Goal: Task Accomplishment & Management: Manage account settings

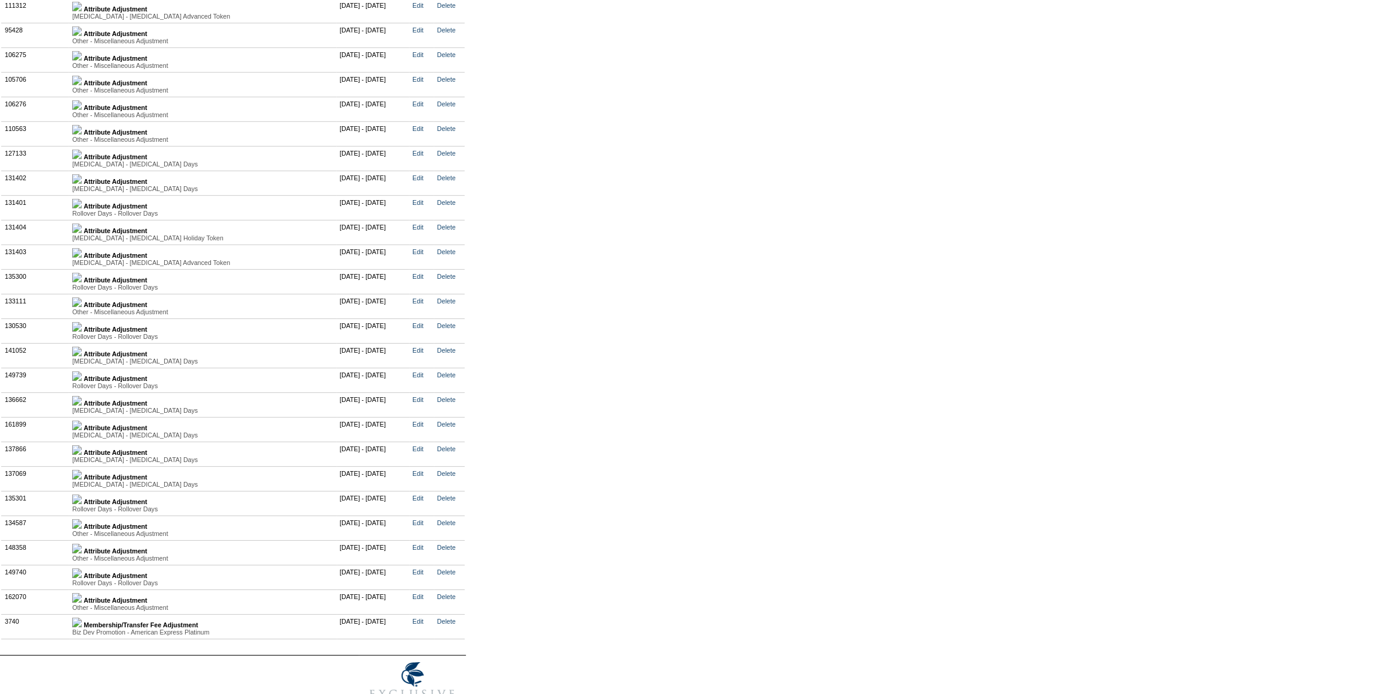
scroll to position [3078, 0]
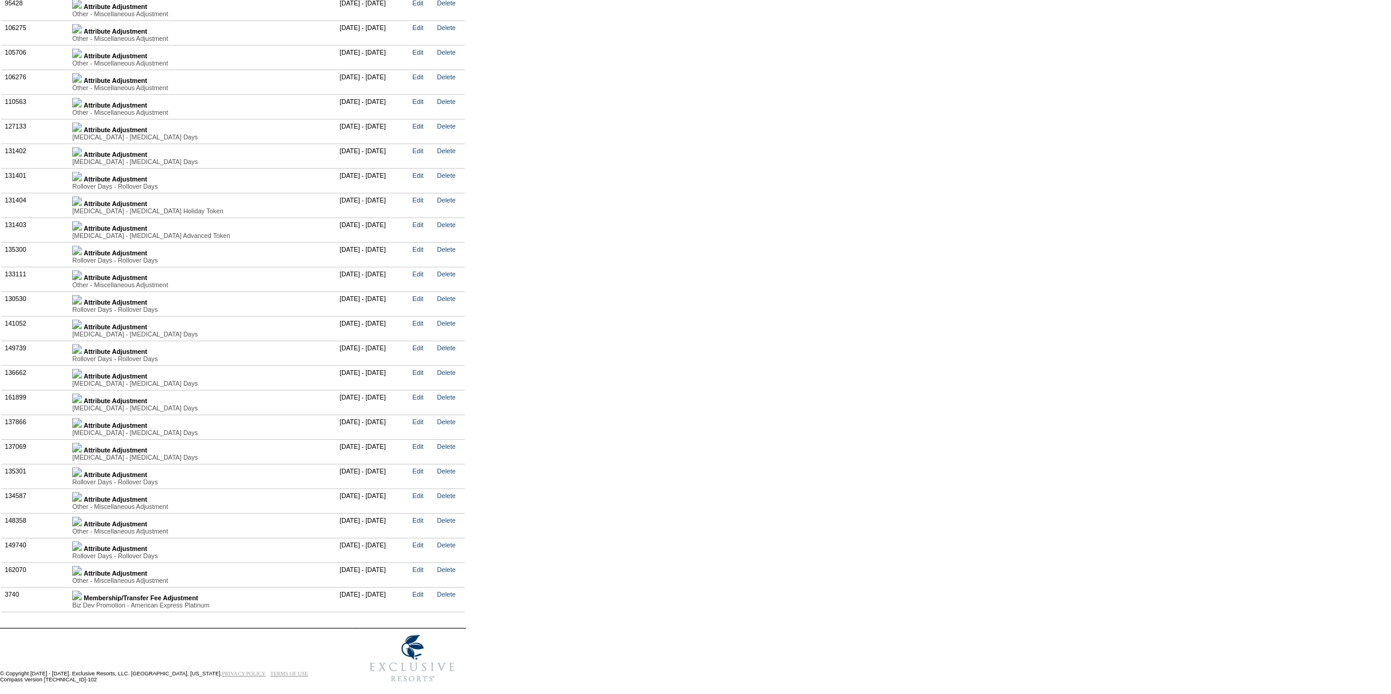
click at [82, 329] on img at bounding box center [77, 325] width 10 height 10
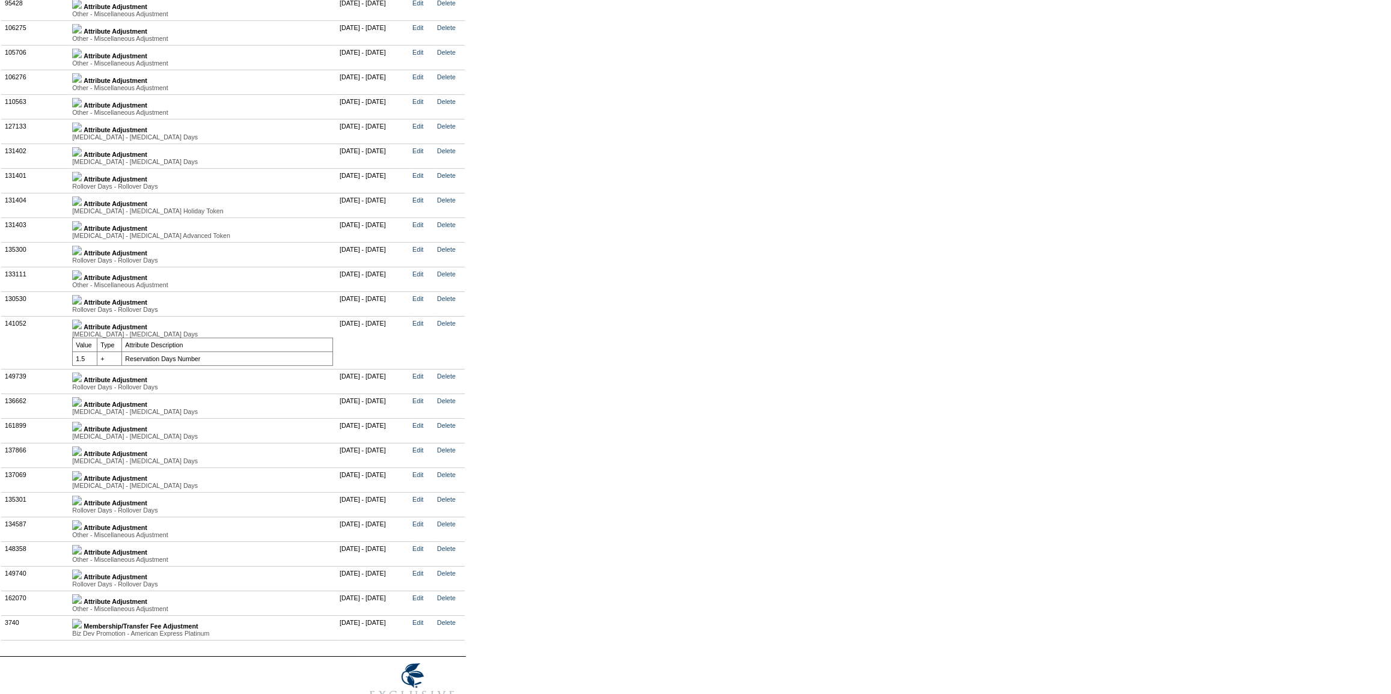
click at [82, 382] on img at bounding box center [77, 378] width 10 height 10
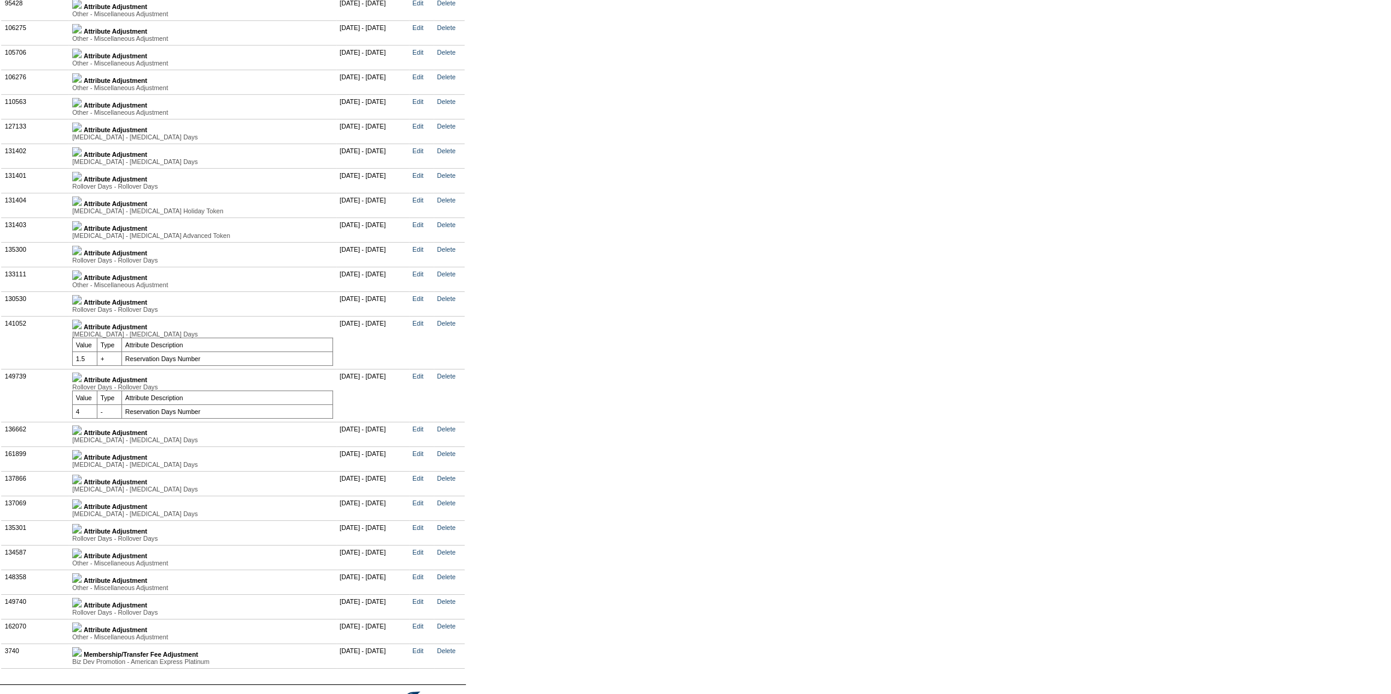
click at [82, 435] on img at bounding box center [77, 431] width 10 height 10
click at [82, 489] on link at bounding box center [77, 485] width 10 height 7
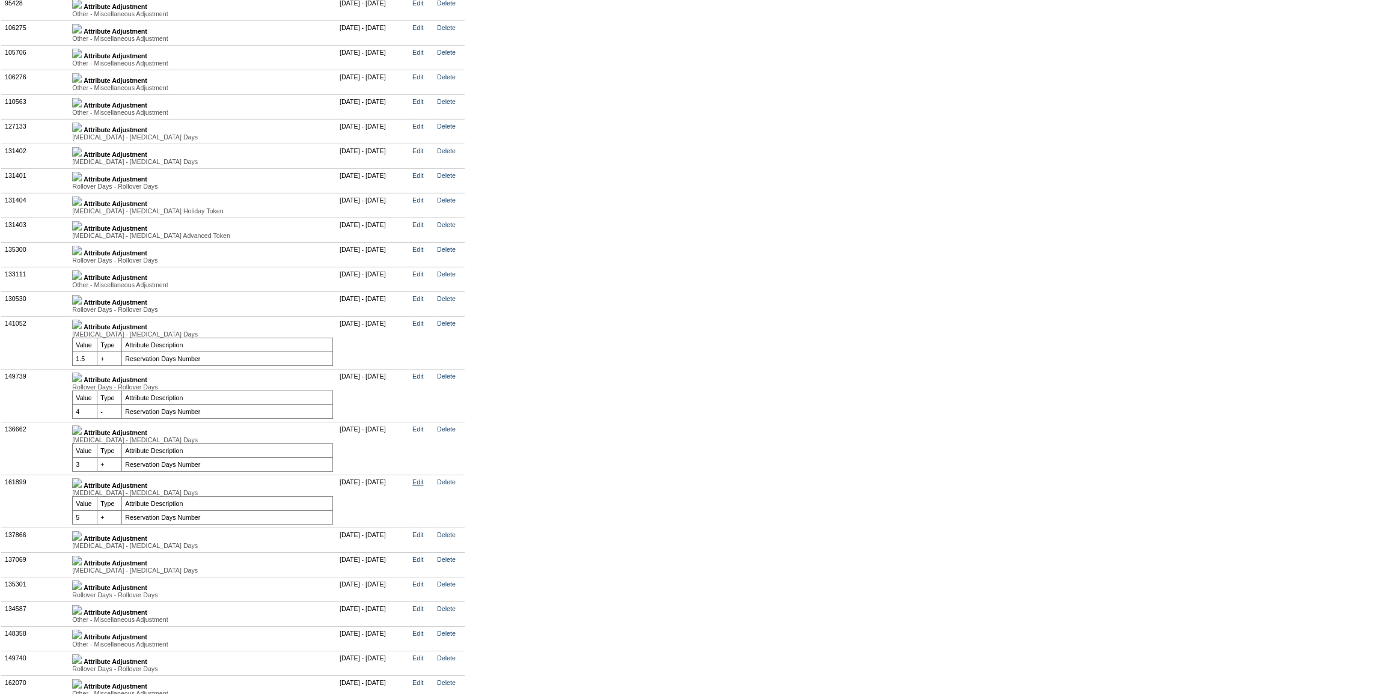
click at [423, 486] on link "Edit" at bounding box center [417, 481] width 11 height 7
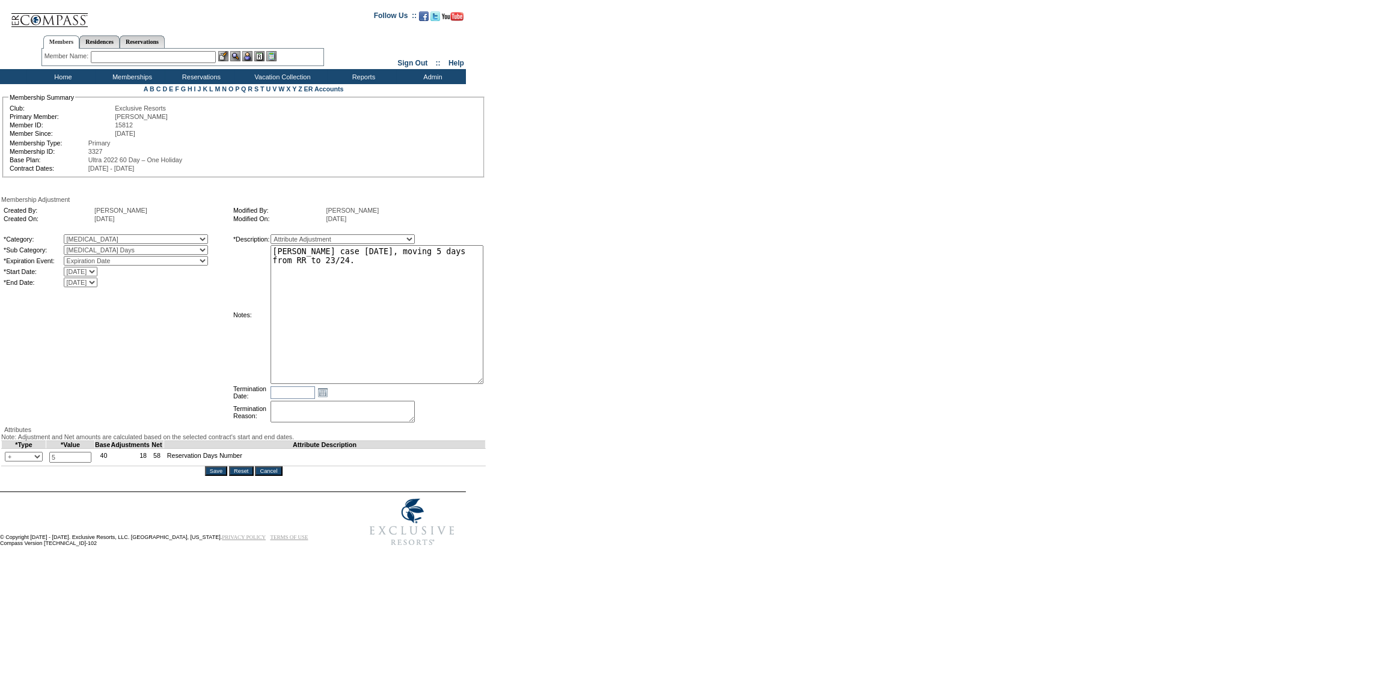
drag, startPoint x: 462, startPoint y: 265, endPoint x: 536, endPoint y: 397, distance: 151.8
click at [536, 397] on form "Follow Us ::" at bounding box center [697, 277] width 1394 height 549
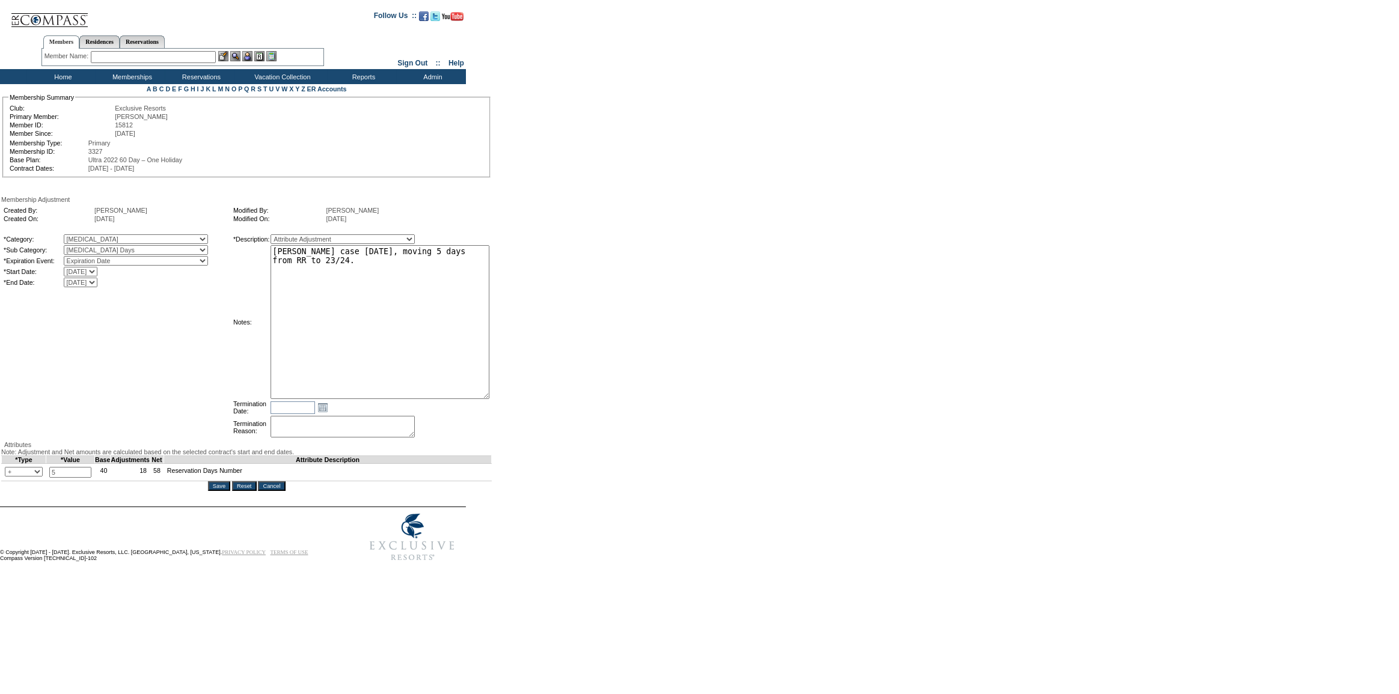
click at [272, 491] on input "Cancel" at bounding box center [271, 486] width 27 height 10
